Goal: Navigation & Orientation: Find specific page/section

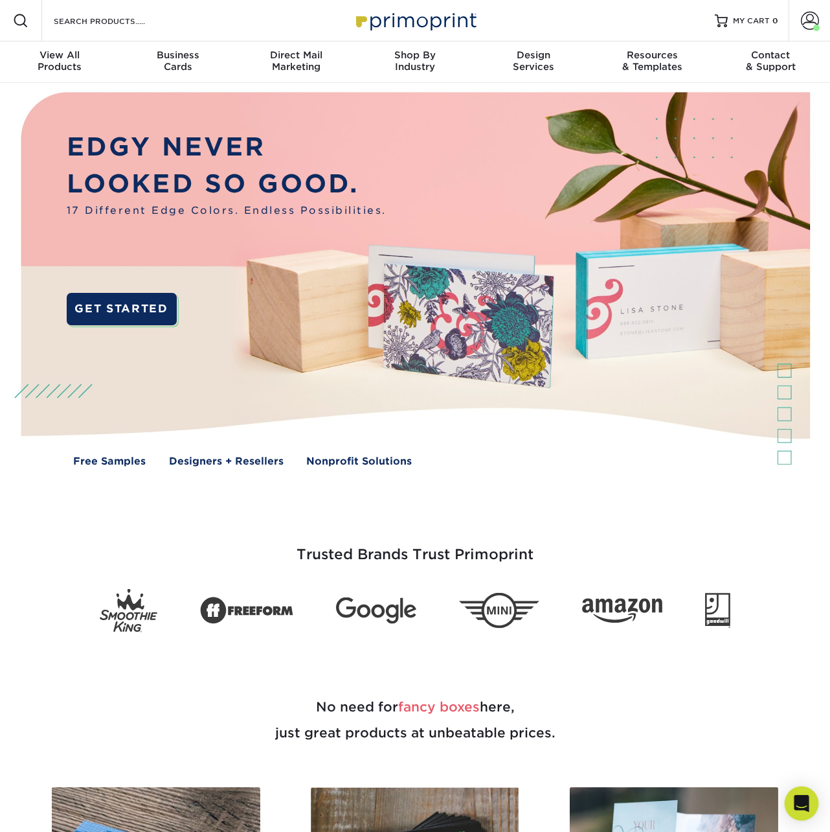
click at [804, 805] on icon "Open Intercom Messenger" at bounding box center [801, 803] width 15 height 17
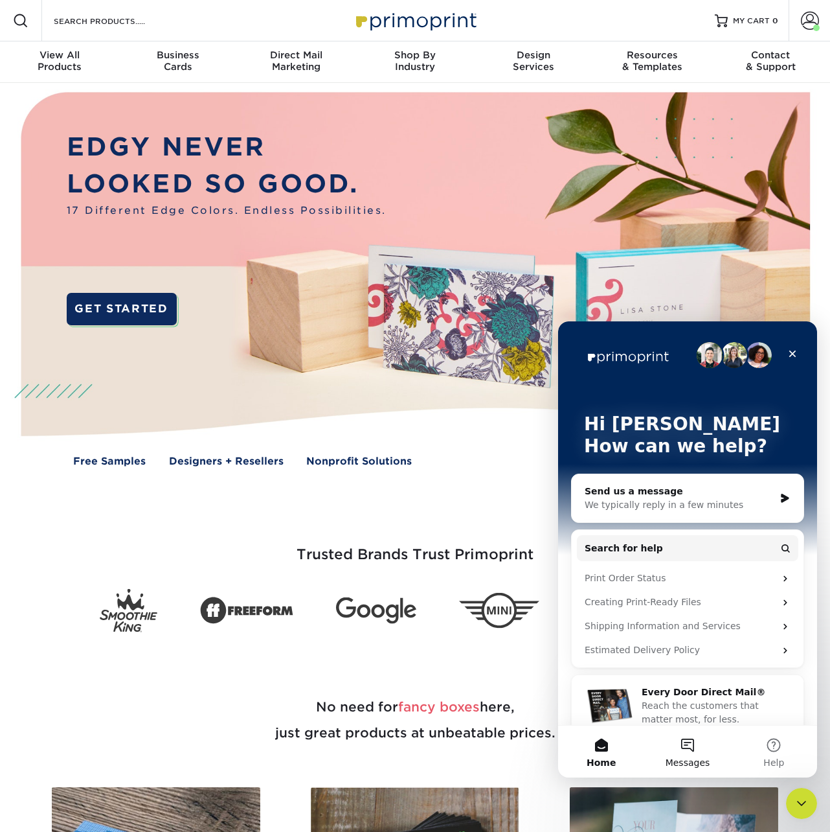
click at [672, 744] on button "Messages" at bounding box center [688, 752] width 86 height 52
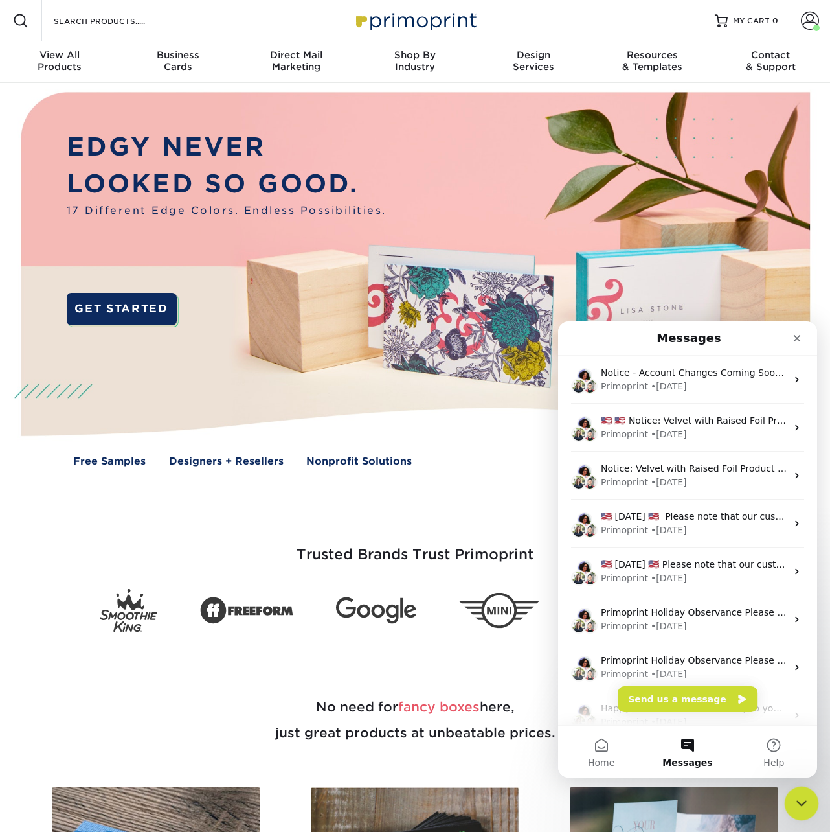
click at [800, 799] on icon "Close Intercom Messenger" at bounding box center [800, 802] width 16 height 16
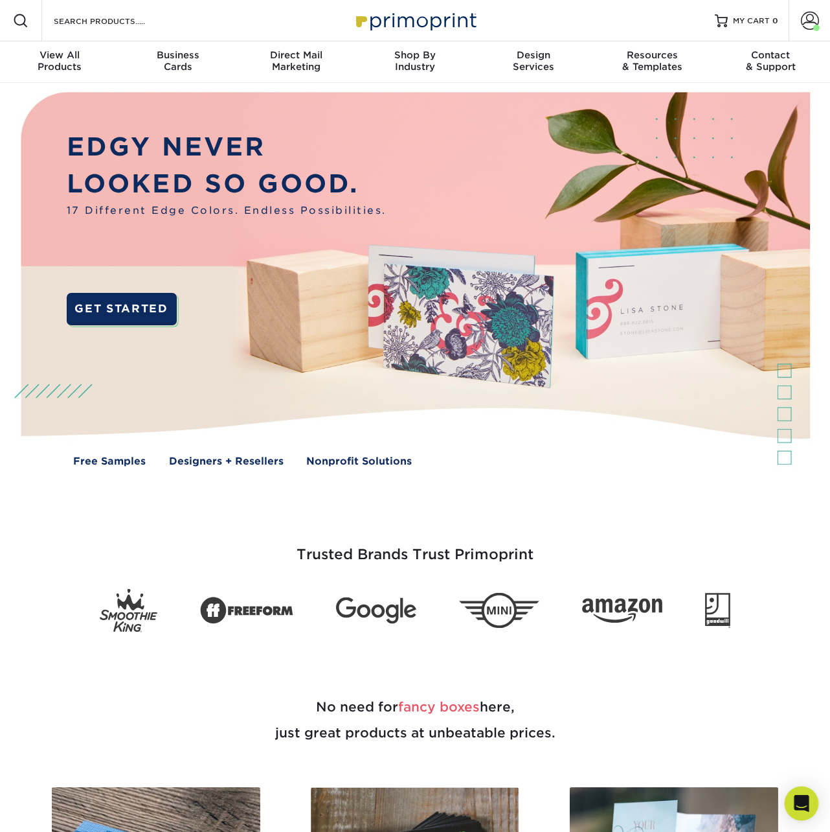
click at [800, 801] on icon "Open Intercom Messenger" at bounding box center [801, 803] width 15 height 17
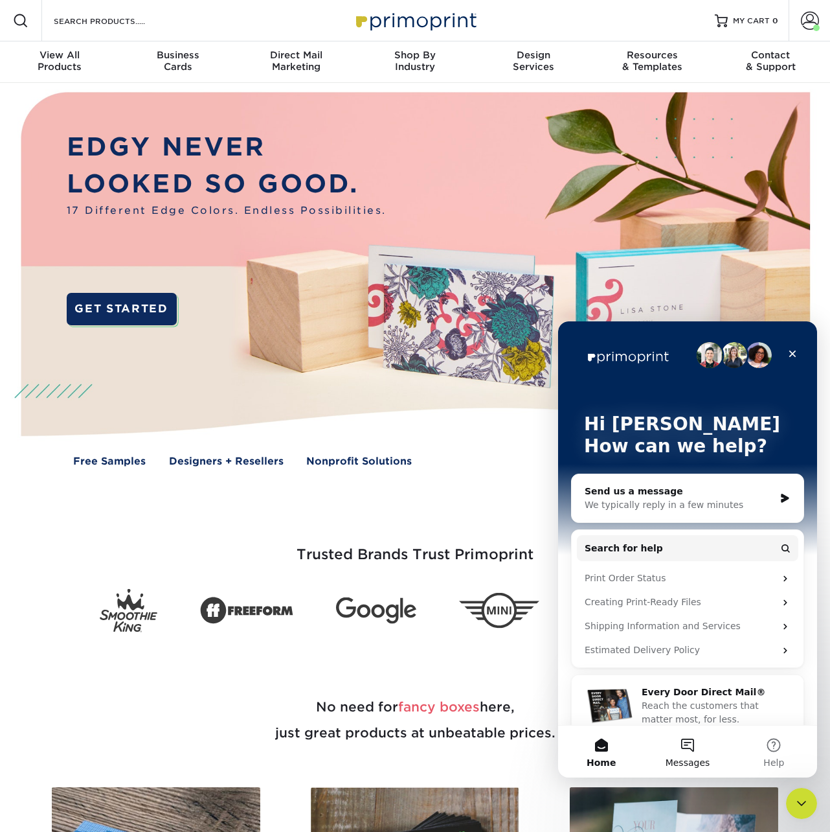
click at [697, 763] on span "Messages" at bounding box center [688, 762] width 45 height 9
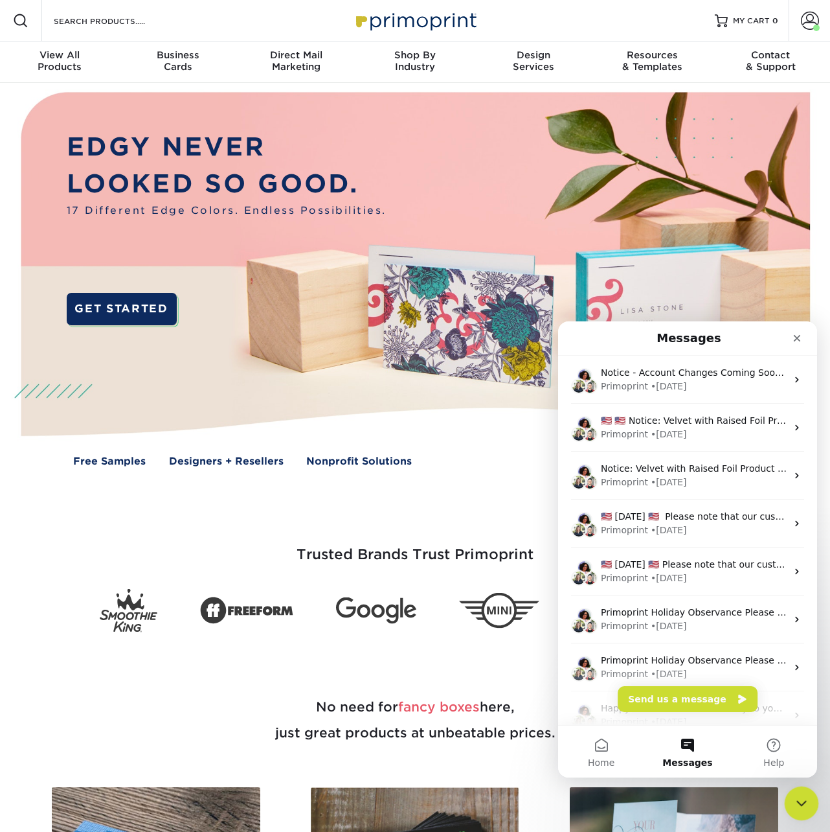
click at [802, 804] on icon "Close Intercom Messenger" at bounding box center [800, 802] width 16 height 16
click at [802, 805] on icon "Open Intercom Messenger" at bounding box center [800, 801] width 21 height 21
click at [802, 805] on icon "Close Intercom Messenger" at bounding box center [800, 802] width 16 height 16
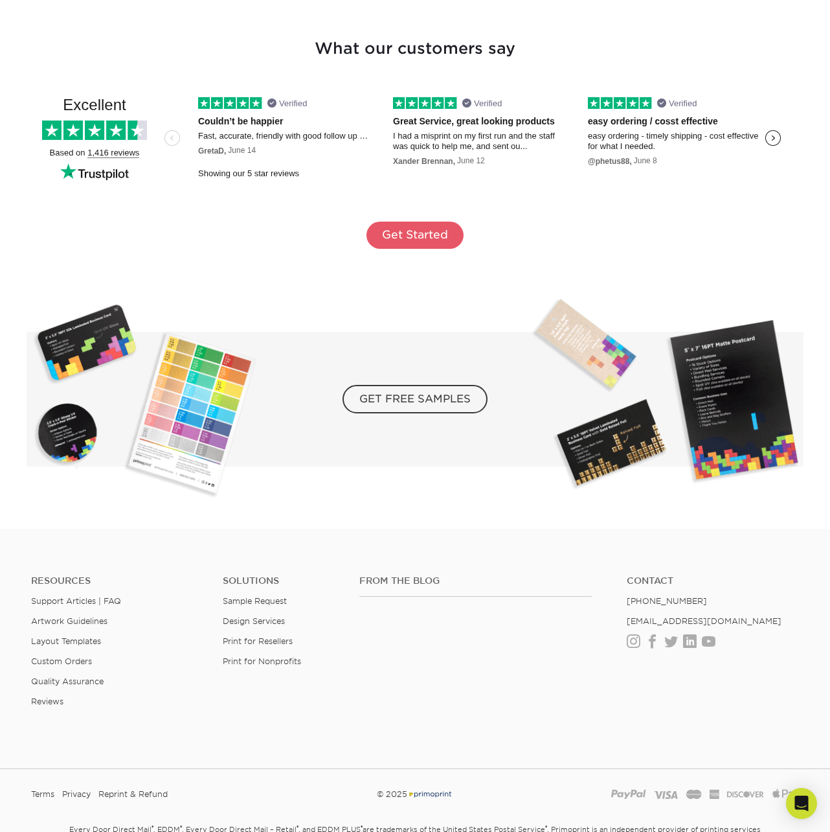
scroll to position [1983, 0]
